Goal: Task Accomplishment & Management: Manage account settings

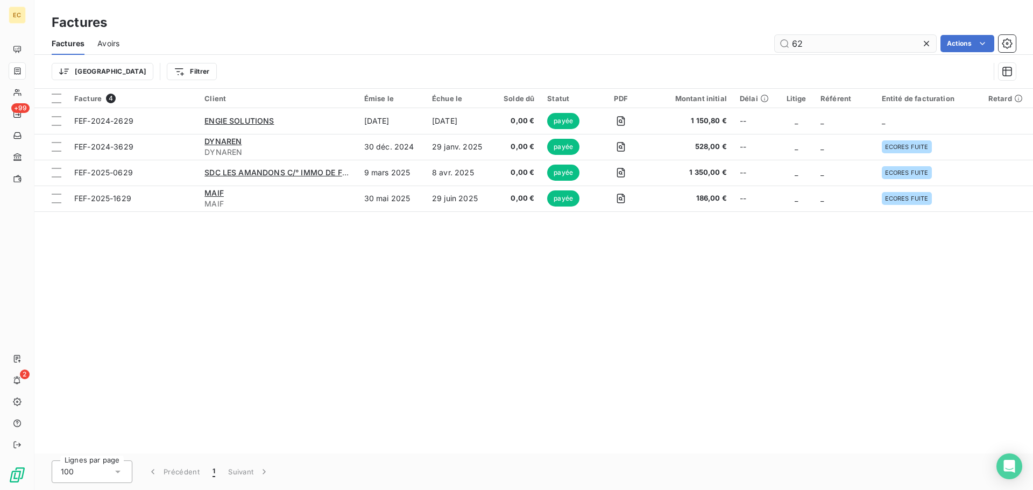
type input "6"
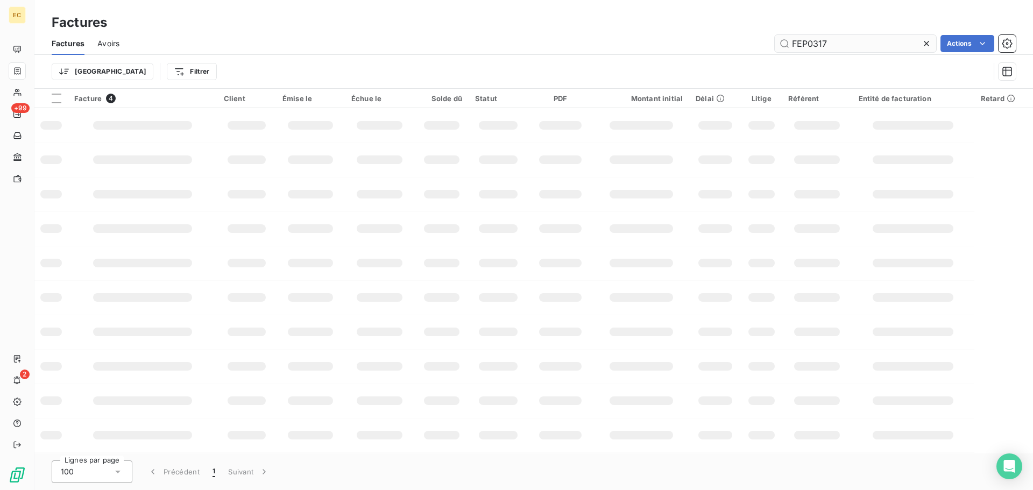
type input "FEP0317"
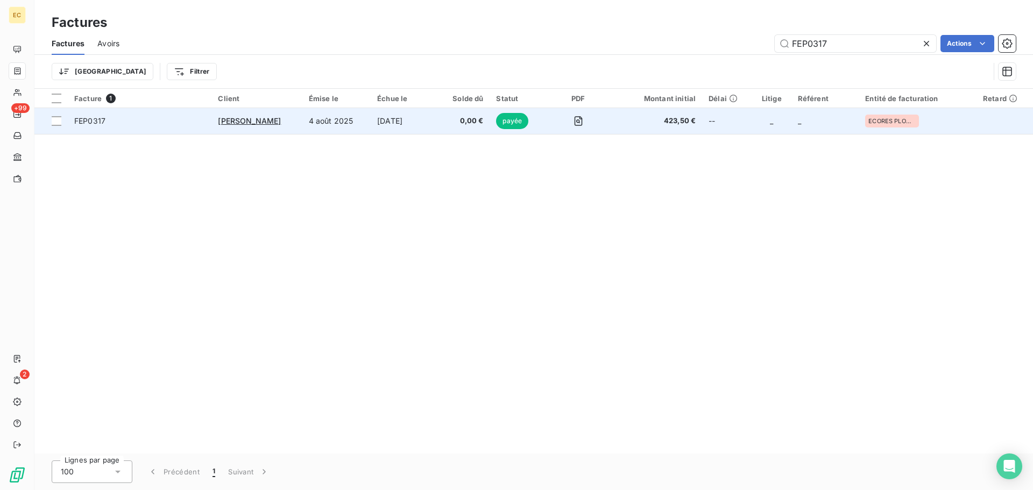
click at [371, 123] on td "[DATE]" at bounding box center [404, 121] width 67 height 26
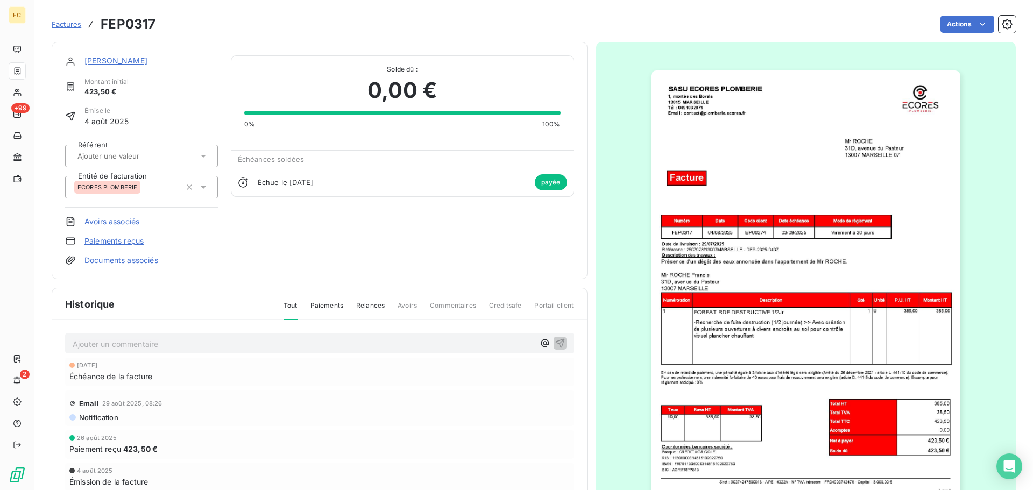
click at [115, 240] on link "Paiements reçus" at bounding box center [113, 241] width 59 height 11
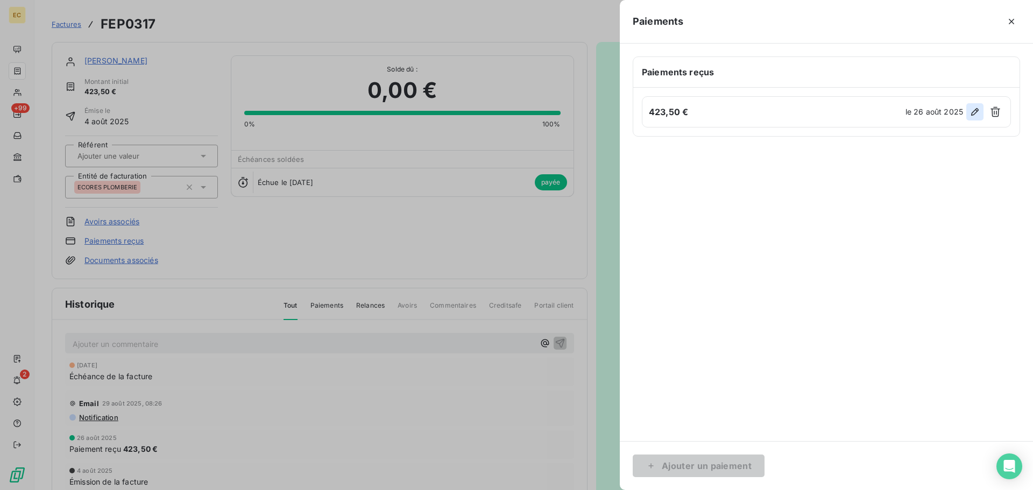
click at [972, 114] on icon "button" at bounding box center [975, 112] width 8 height 8
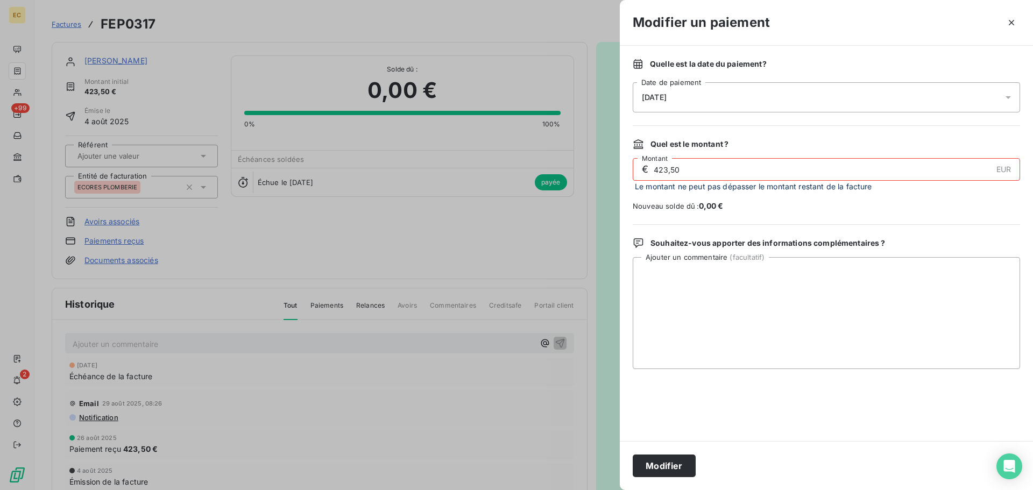
click at [721, 105] on div "[DATE]" at bounding box center [826, 97] width 387 height 30
click at [679, 461] on button "Modifier" at bounding box center [664, 466] width 63 height 23
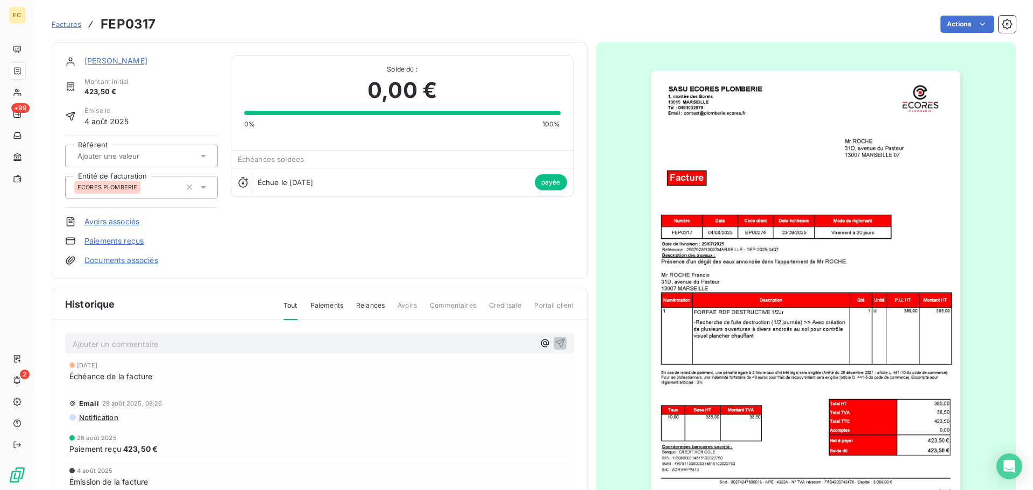
click at [60, 26] on span "Factures" at bounding box center [67, 24] width 30 height 9
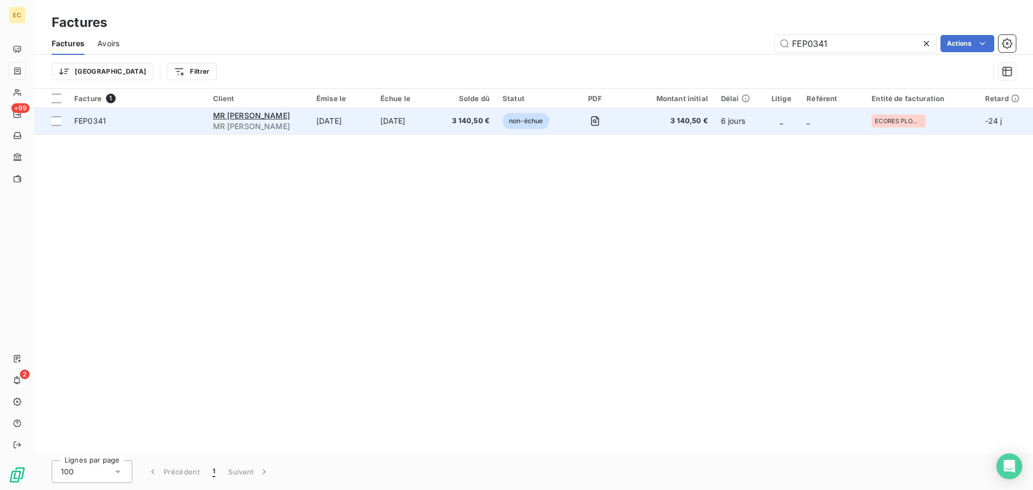
type input "FEP0341"
click at [276, 126] on span "MR [PERSON_NAME]" at bounding box center [258, 126] width 90 height 11
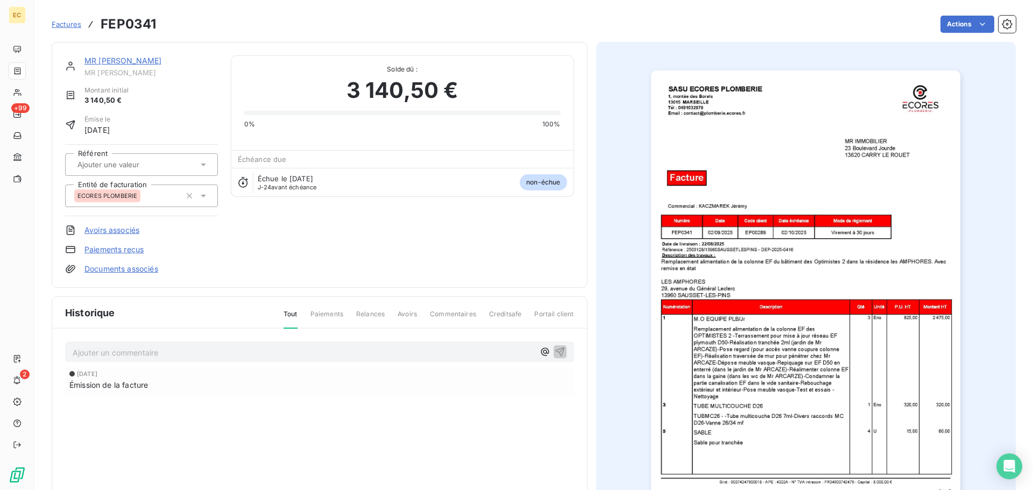
click at [132, 252] on link "Paiements reçus" at bounding box center [113, 249] width 59 height 11
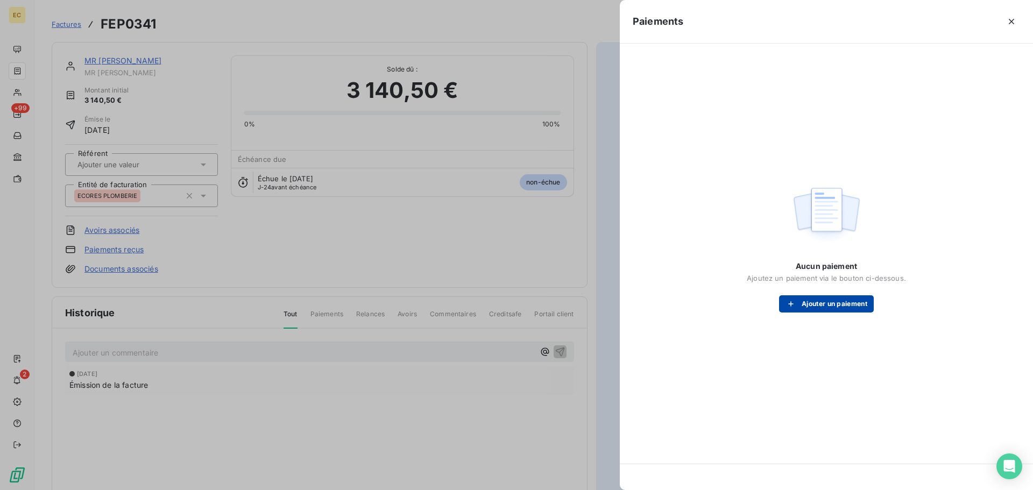
click at [806, 302] on button "Ajouter un paiement" at bounding box center [826, 303] width 95 height 17
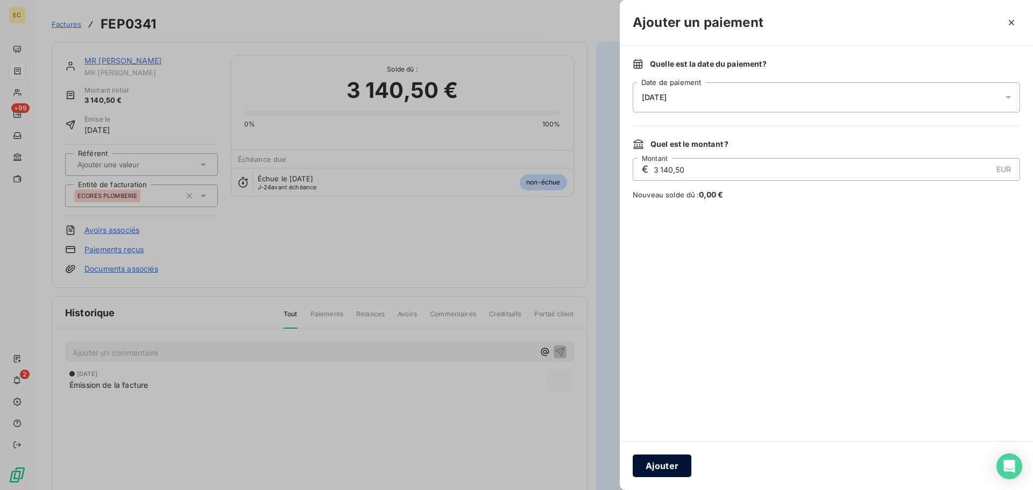
click at [672, 460] on button "Ajouter" at bounding box center [662, 466] width 59 height 23
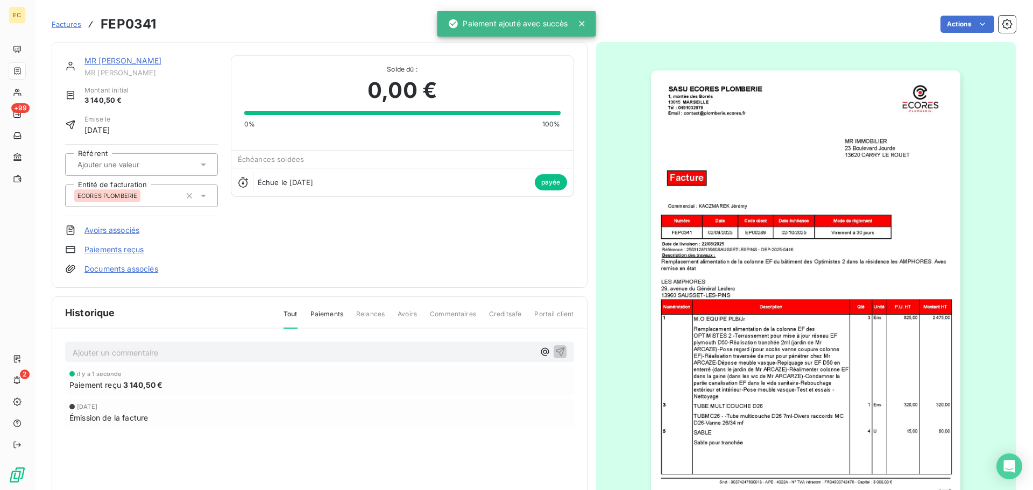
click at [66, 25] on span "Factures" at bounding box center [67, 24] width 30 height 9
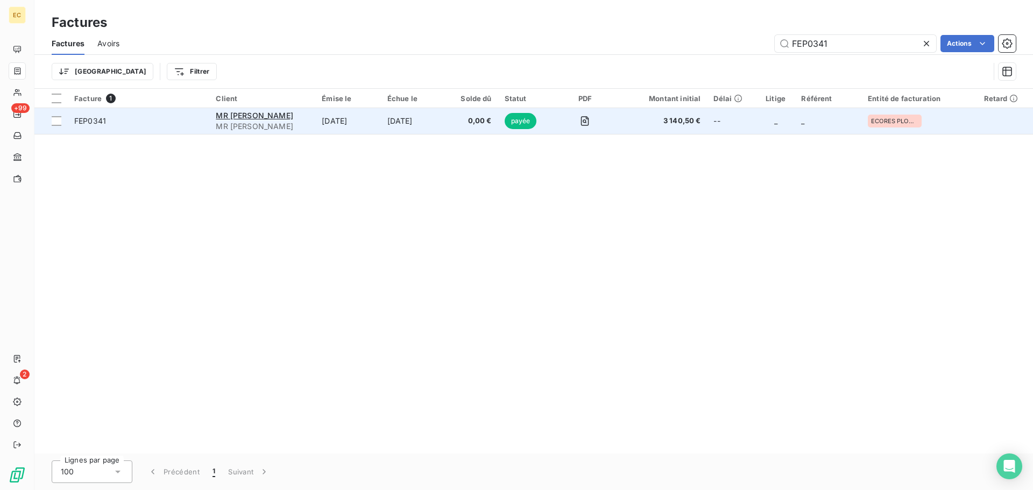
click at [323, 124] on td "[DATE]" at bounding box center [347, 121] width 65 height 26
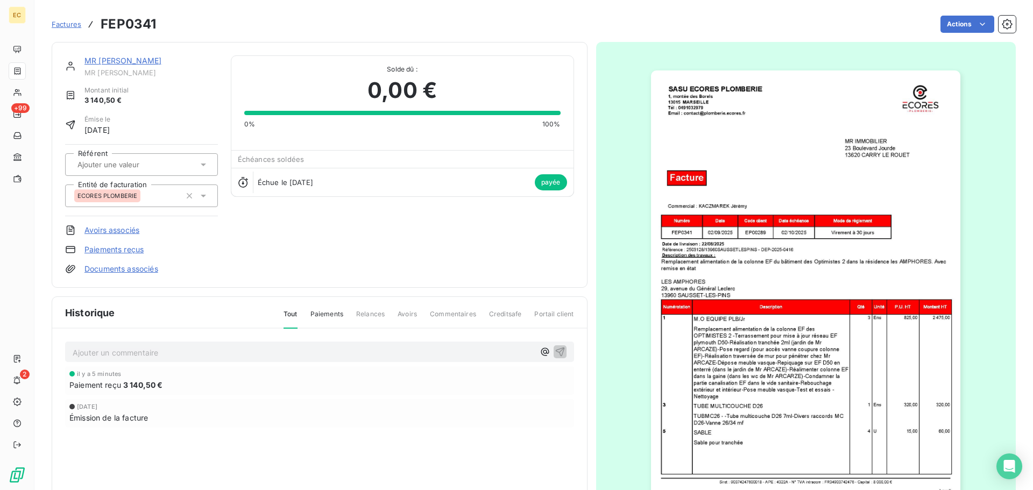
click at [65, 24] on span "Factures" at bounding box center [67, 24] width 30 height 9
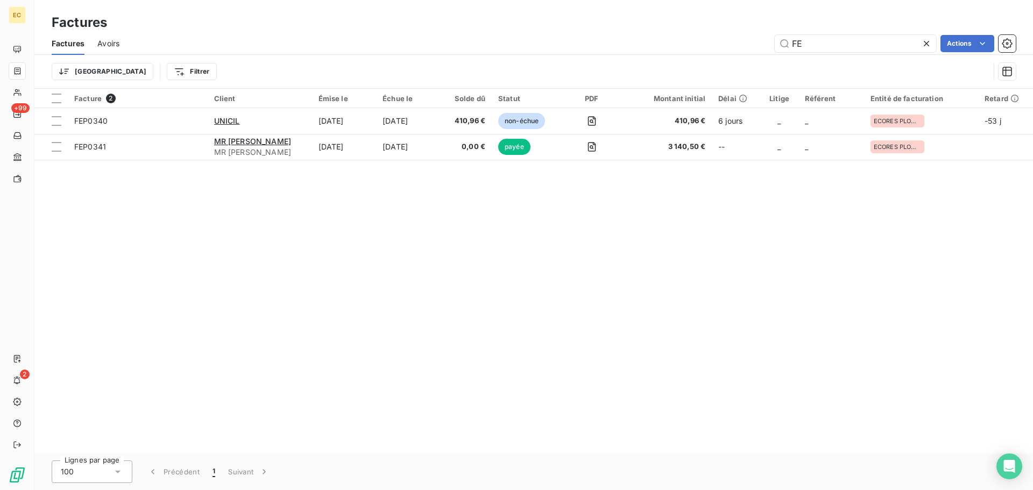
type input "F"
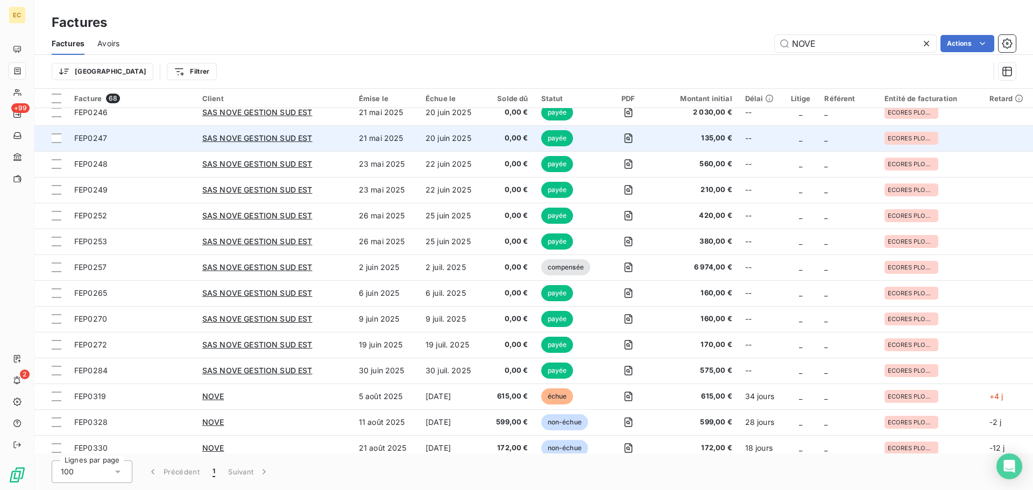
scroll to position [1412, 0]
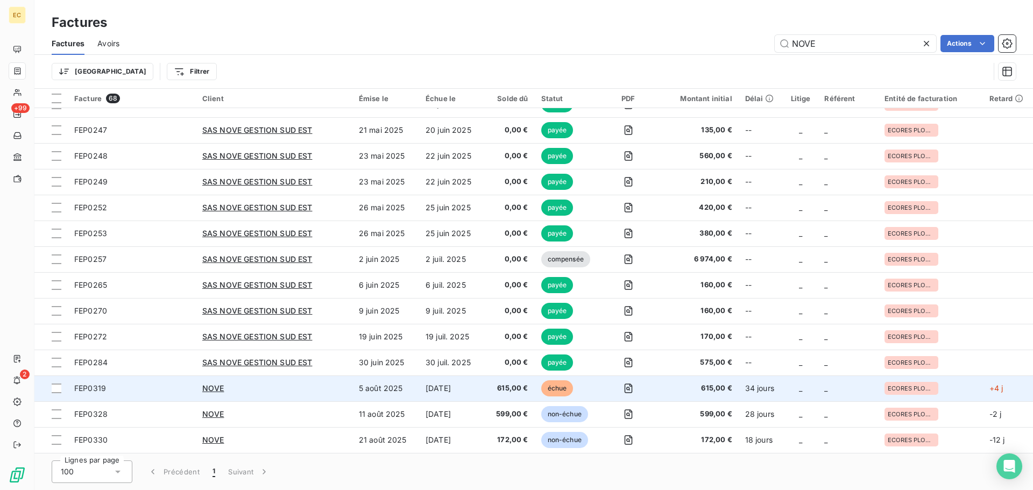
type input "NOVE"
click at [276, 390] on div "NOVE" at bounding box center [274, 388] width 144 height 11
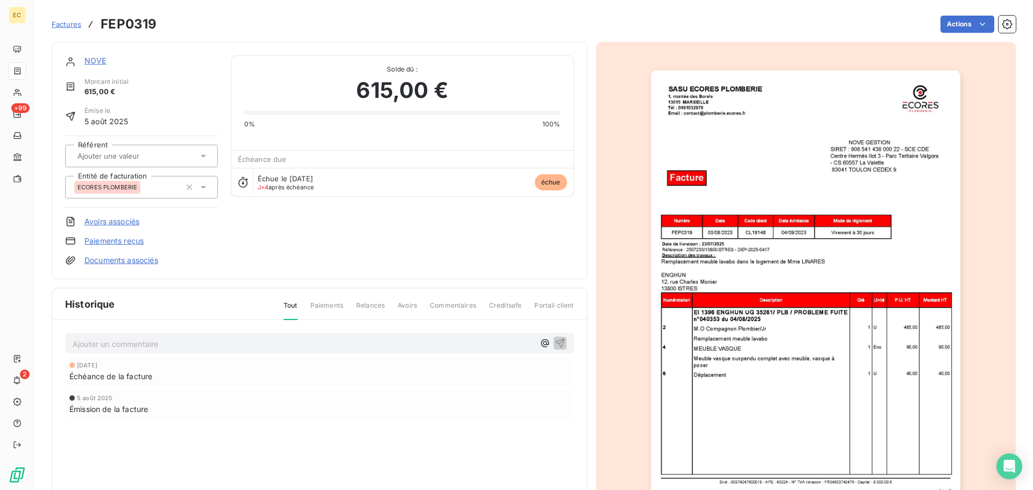
click at [732, 212] on img "button" at bounding box center [805, 289] width 309 height 438
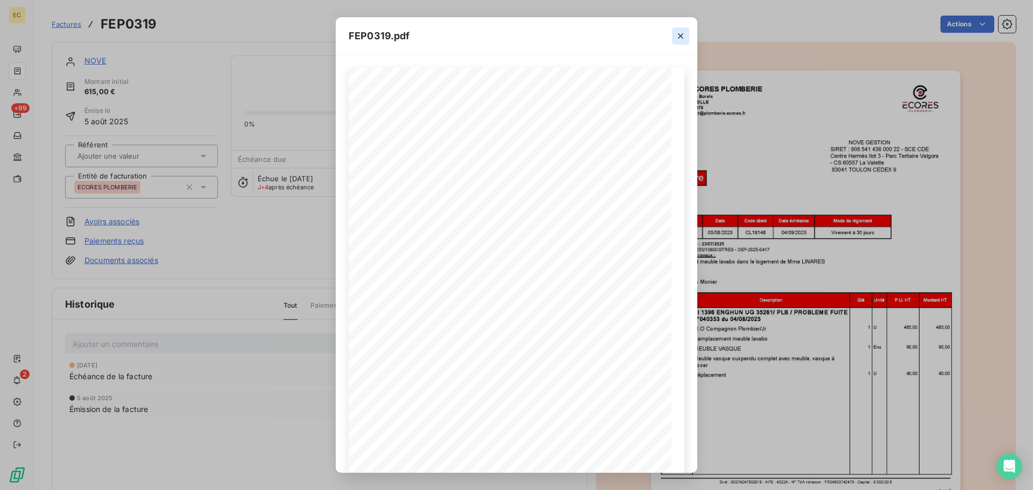
click at [679, 34] on icon "button" at bounding box center [680, 35] width 5 height 5
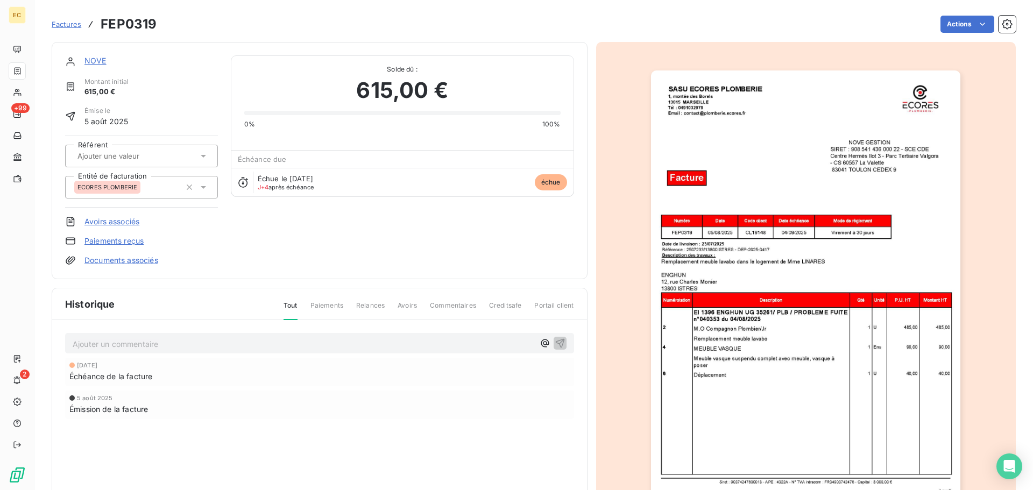
click at [128, 242] on link "Paiements reçus" at bounding box center [113, 241] width 59 height 11
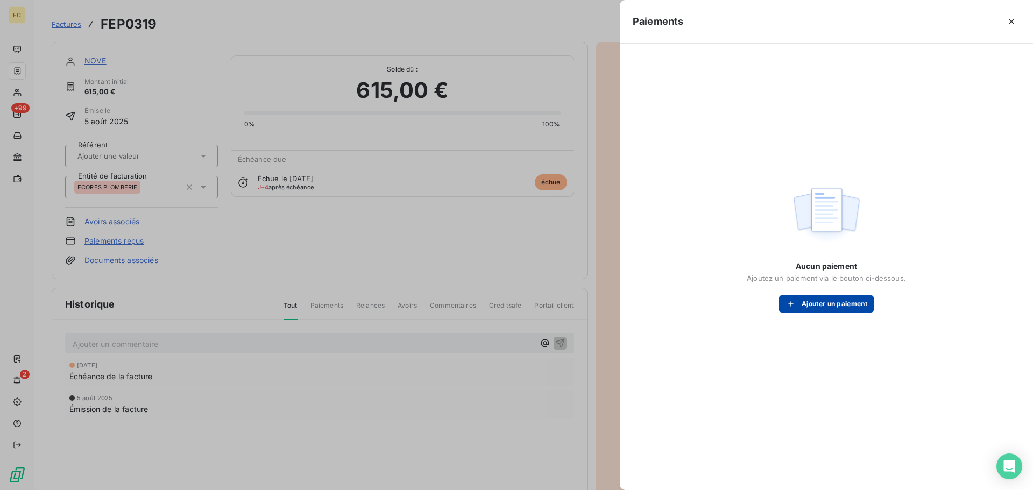
click at [799, 307] on div "button" at bounding box center [794, 304] width 16 height 11
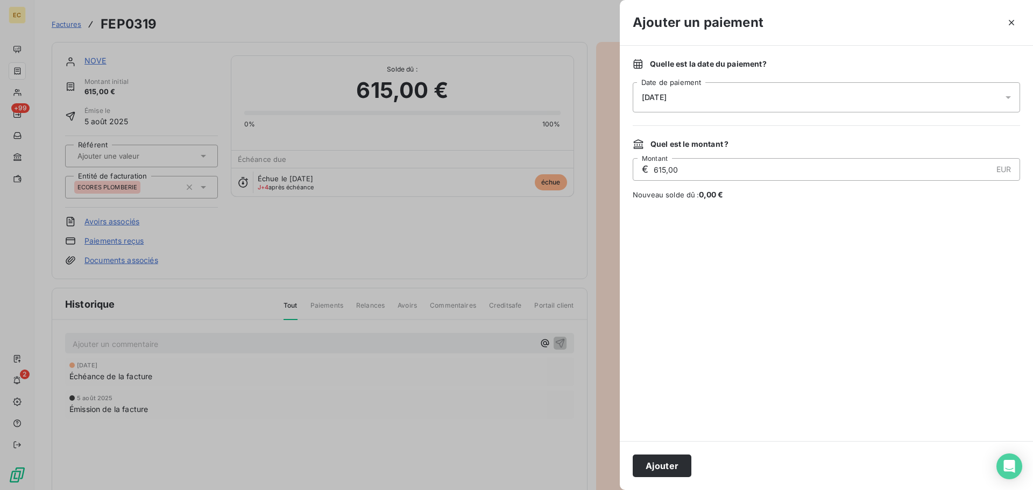
click at [717, 91] on div "[DATE]" at bounding box center [826, 97] width 387 height 30
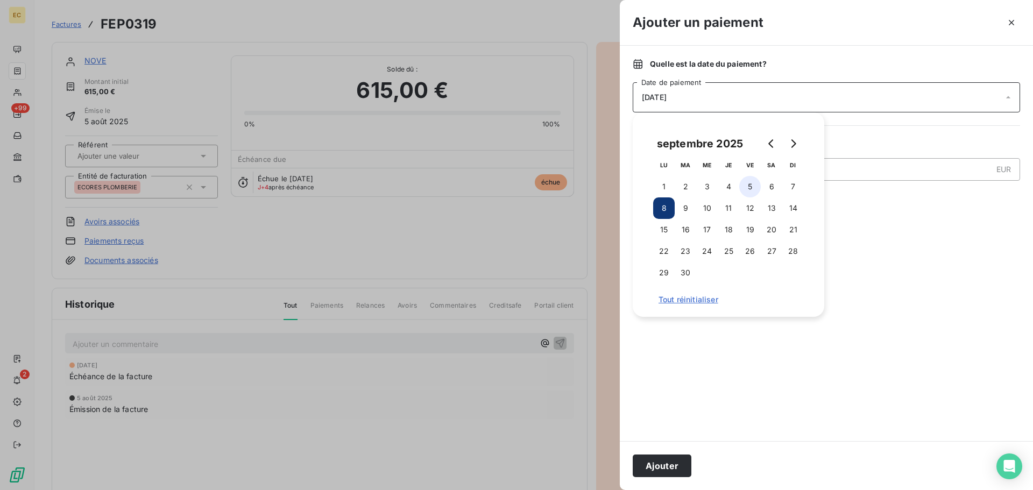
click at [752, 181] on button "5" at bounding box center [750, 187] width 22 height 22
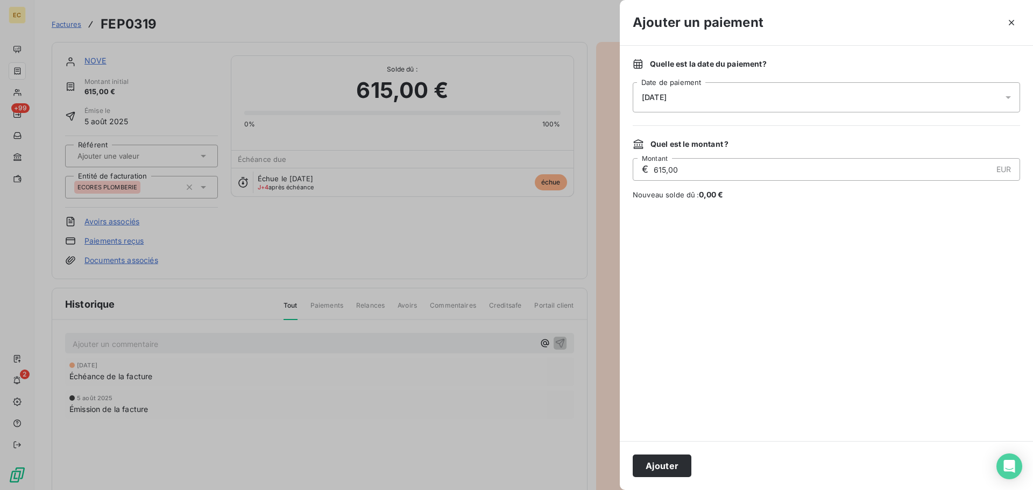
drag, startPoint x: 678, startPoint y: 462, endPoint x: 679, endPoint y: 453, distance: 9.3
click at [678, 461] on button "Ajouter" at bounding box center [662, 466] width 59 height 23
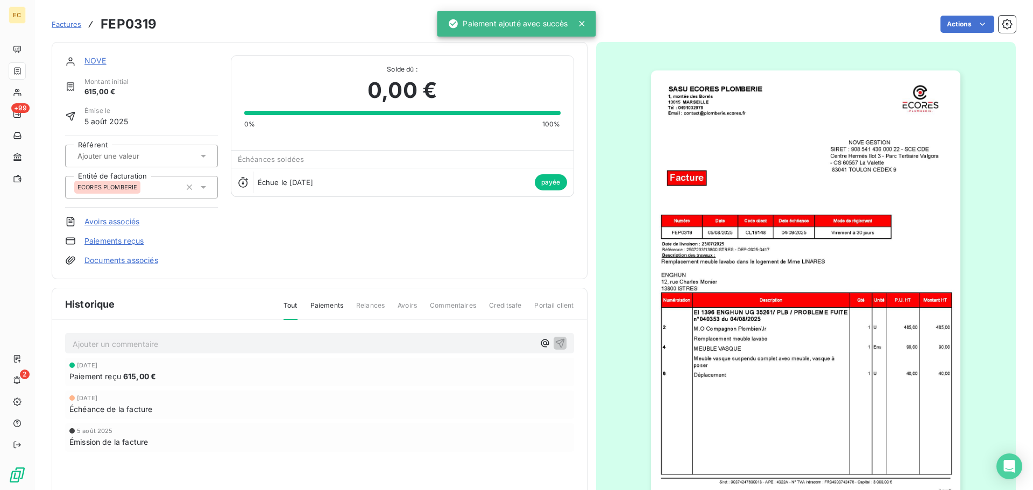
click at [66, 25] on span "Factures" at bounding box center [67, 24] width 30 height 9
